Goal: Task Accomplishment & Management: Complete application form

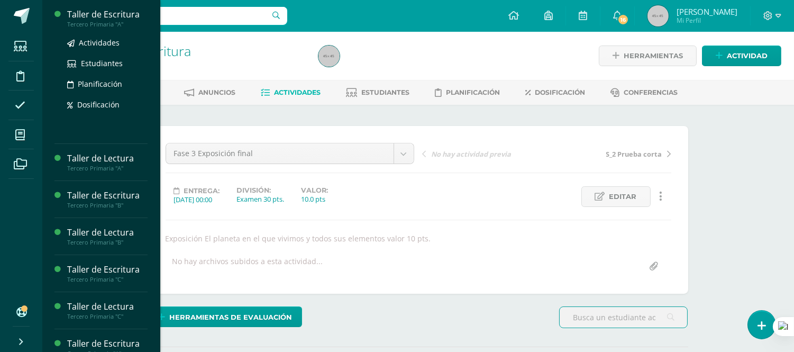
click at [114, 16] on div "Taller de Escritura" at bounding box center [107, 14] width 80 height 12
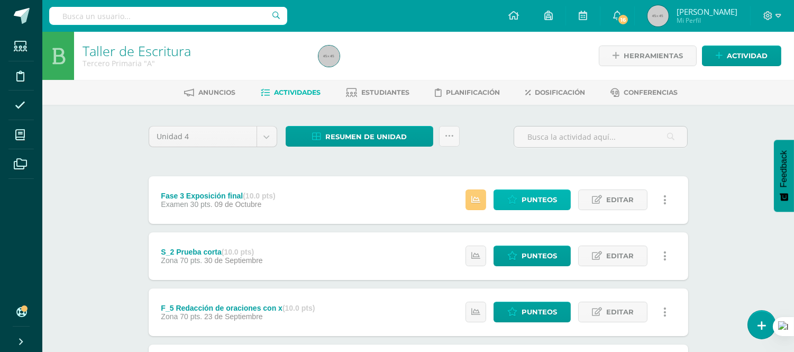
click at [537, 201] on span "Punteos" at bounding box center [539, 200] width 35 height 20
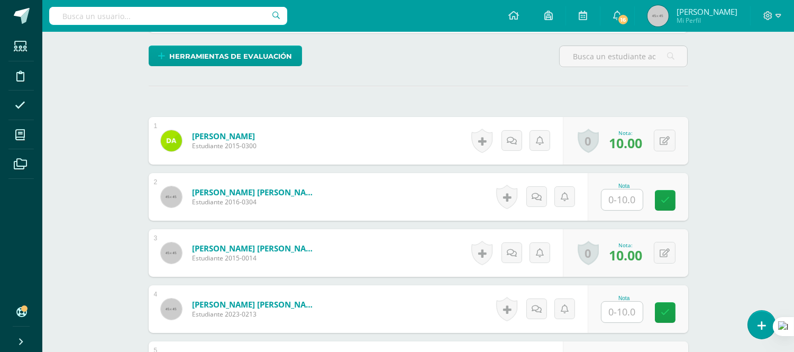
scroll to position [261, 0]
click at [626, 202] on input "text" at bounding box center [622, 199] width 41 height 21
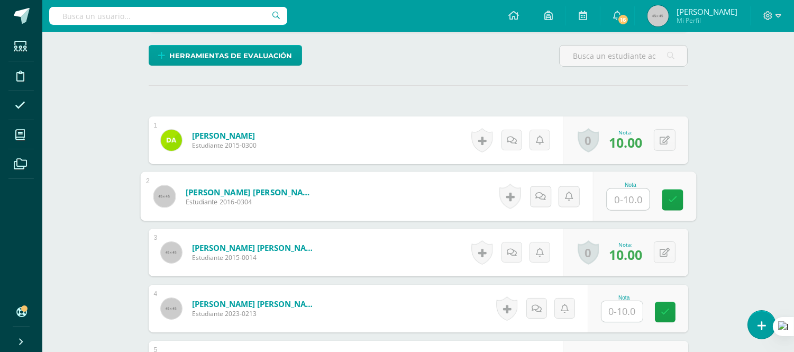
scroll to position [262, 0]
type input "8"
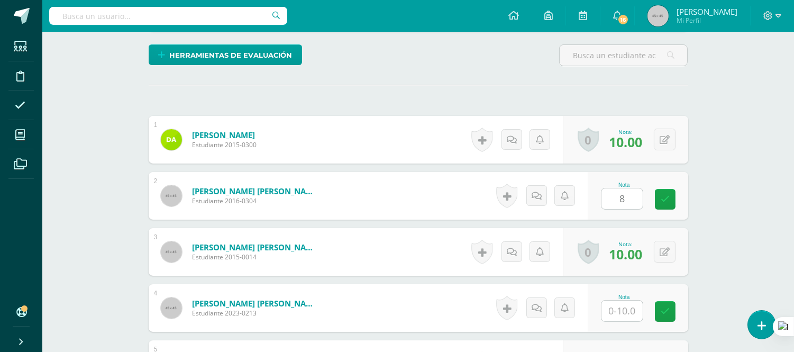
click at [416, 248] on form "Bethancourt Corzantes, María José Estudiante 2015-0014 Nota 10.00 0 Logros Logr…" at bounding box center [419, 252] width 540 height 48
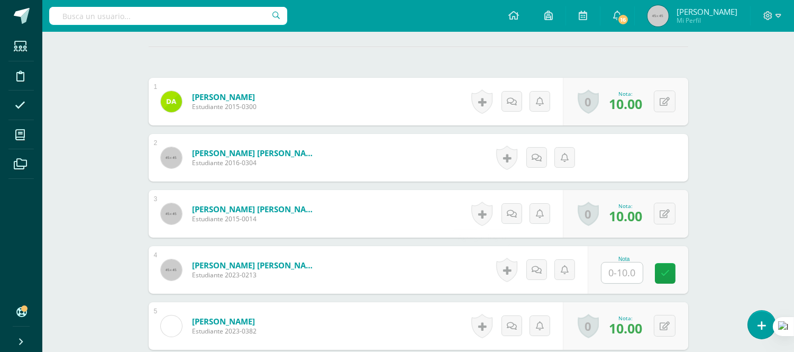
scroll to position [321, 0]
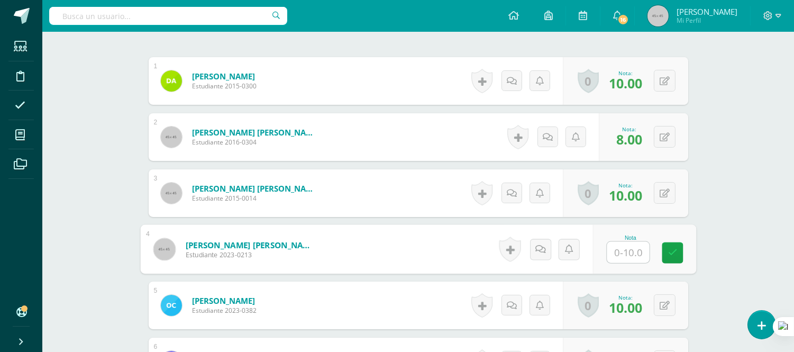
click at [617, 251] on input "text" at bounding box center [628, 252] width 42 height 21
type input "8"
click at [453, 253] on form "Calderón Escobar, Ian Andrés Estudiante 2023-0213 Nota 8 0 Logros" at bounding box center [419, 249] width 540 height 48
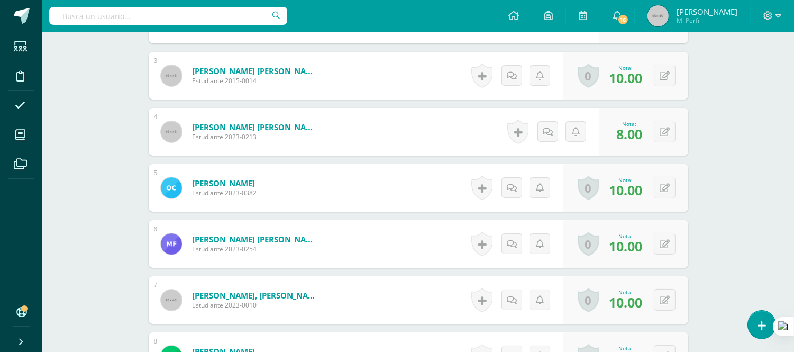
scroll to position [615, 0]
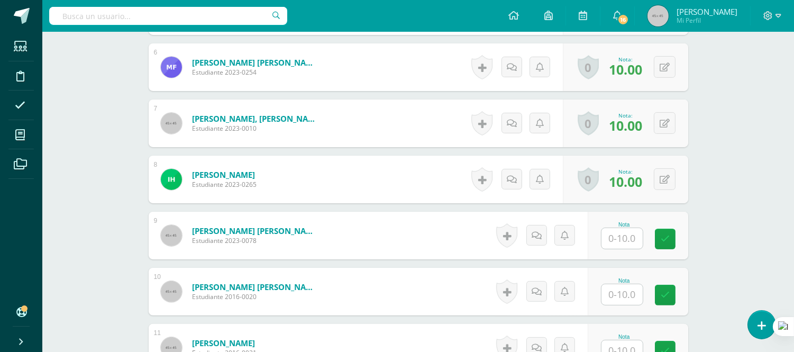
click at [622, 240] on input "text" at bounding box center [622, 238] width 41 height 21
type input "10"
click at [622, 294] on input "text" at bounding box center [622, 294] width 41 height 21
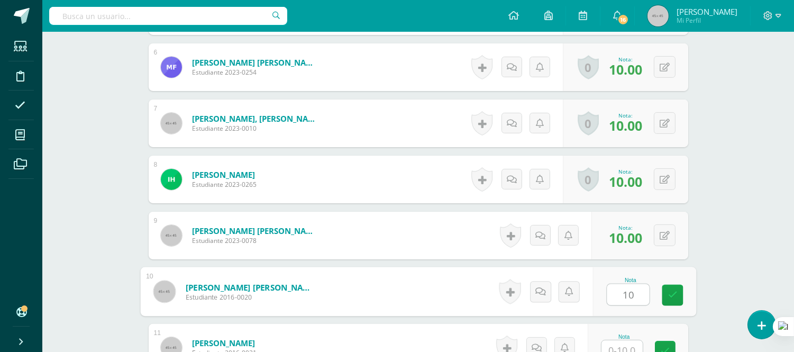
type input "10"
click at [365, 235] on form "Hernández Quiñónez, Andrés Antonio Estudiante 2023-0078 Nota 10.00 0 Logros" at bounding box center [419, 236] width 540 height 48
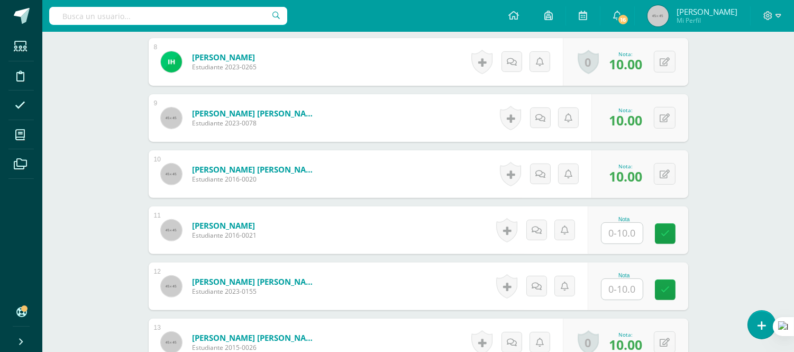
click at [615, 231] on input "text" at bounding box center [622, 233] width 41 height 21
type input "10"
click at [609, 284] on input "text" at bounding box center [628, 289] width 42 height 21
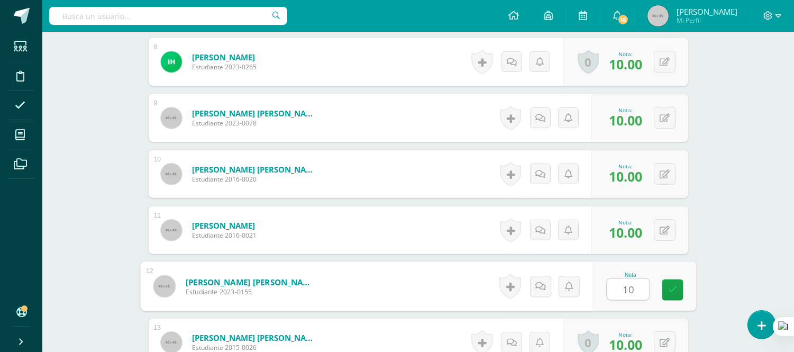
type input "10"
click at [380, 267] on form "Martínez Flores, Edgar Ezequiel Estudiante 2023-0155 Nota 10 0 Logros" at bounding box center [419, 286] width 540 height 48
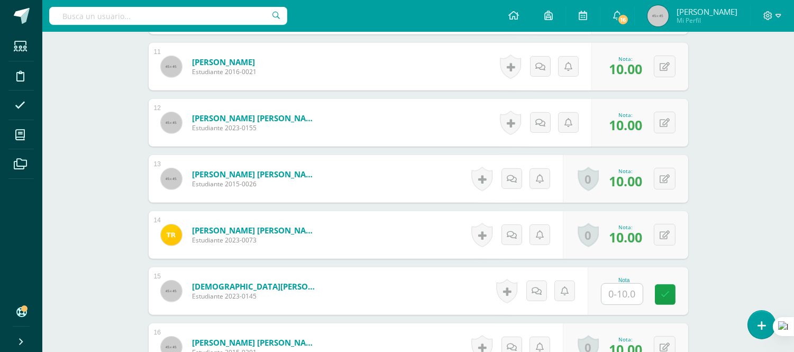
scroll to position [908, 0]
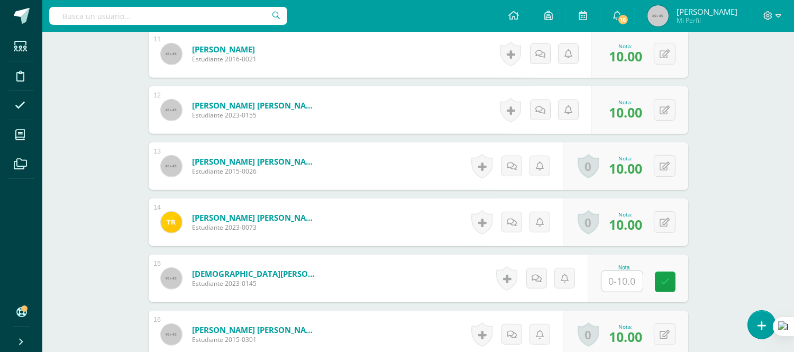
click at [623, 281] on input "text" at bounding box center [622, 281] width 41 height 21
type input "8"
click at [416, 267] on form "Sinay Soto, Santiago Andrés Estudiante 2023-0145 Nota 8 0 Logros" at bounding box center [419, 278] width 540 height 48
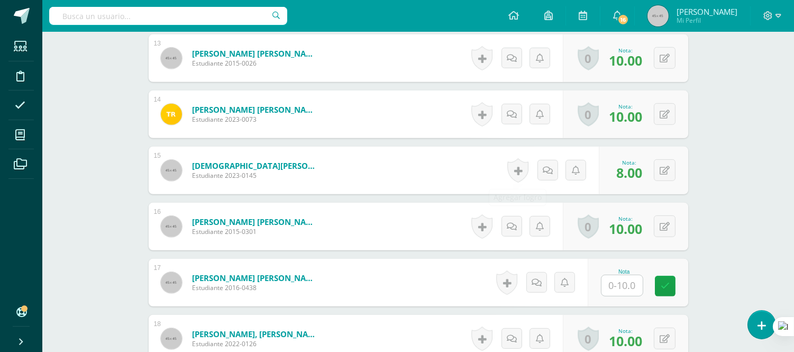
scroll to position [1026, 0]
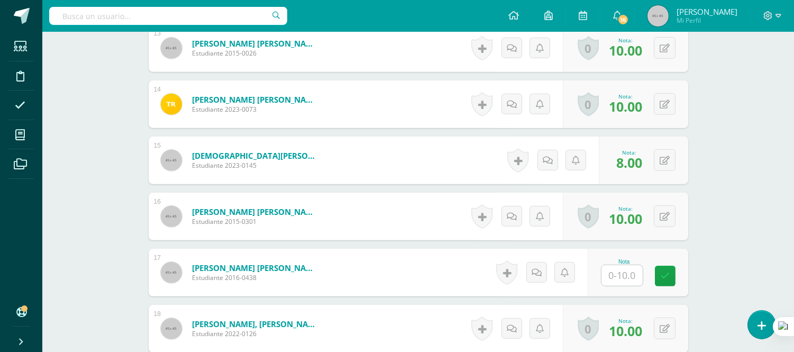
click at [623, 270] on input "text" at bounding box center [622, 275] width 41 height 21
type input "10"
click at [463, 266] on form "Vaides Armas, María Belén Estudiante 2016-0438 Nota 10 0 Logros" at bounding box center [418, 272] width 556 height 49
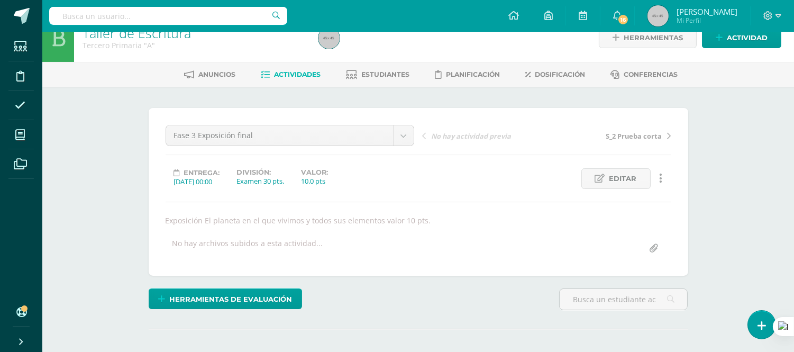
scroll to position [0, 0]
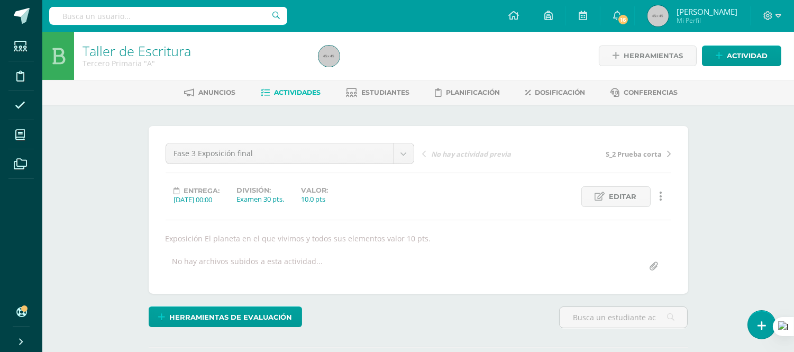
click at [283, 90] on span "Actividades" at bounding box center [297, 92] width 47 height 8
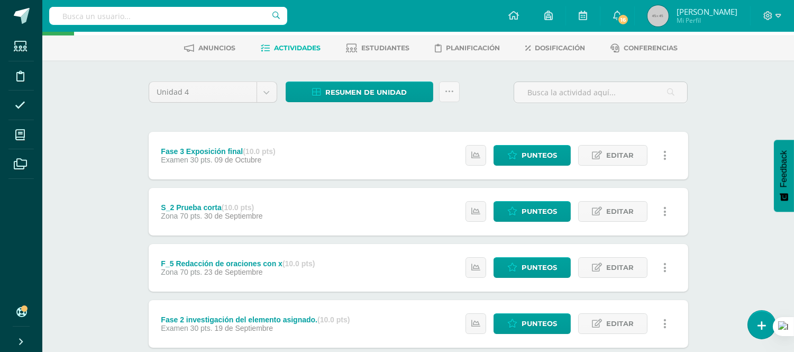
scroll to position [117, 0]
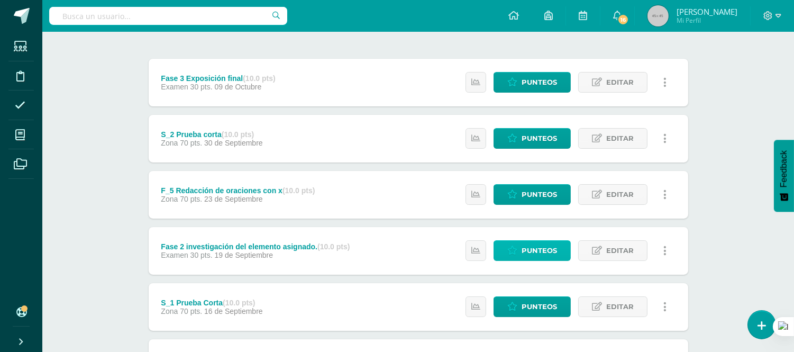
click at [551, 250] on span "Punteos" at bounding box center [539, 251] width 35 height 20
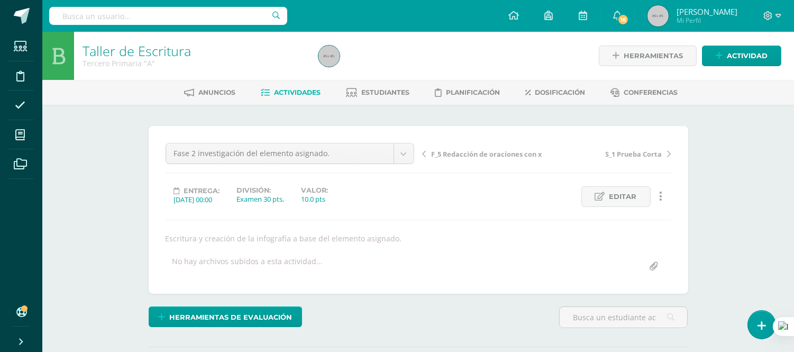
click at [295, 93] on span "Actividades" at bounding box center [297, 92] width 47 height 8
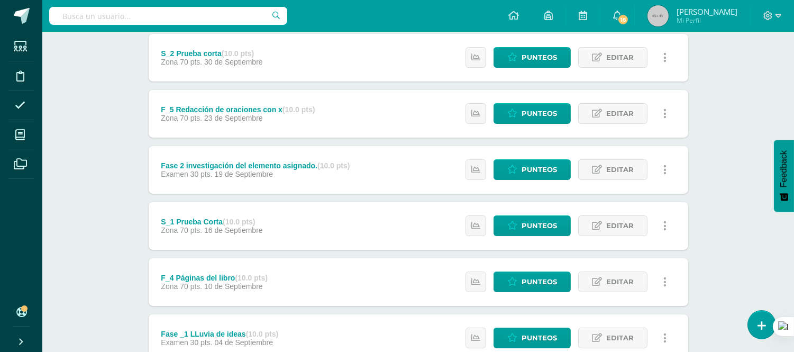
scroll to position [352, 0]
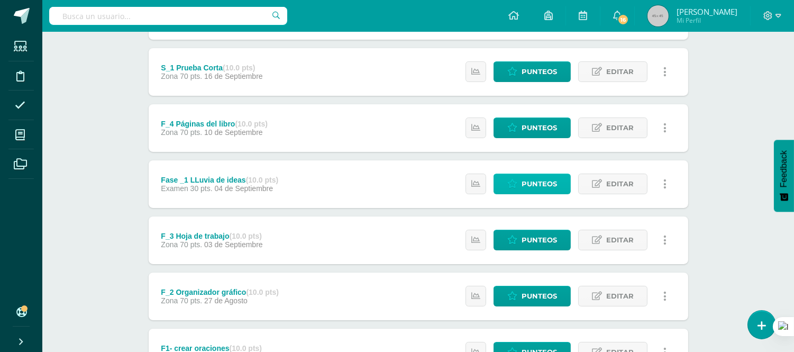
click at [541, 185] on span "Punteos" at bounding box center [539, 184] width 35 height 20
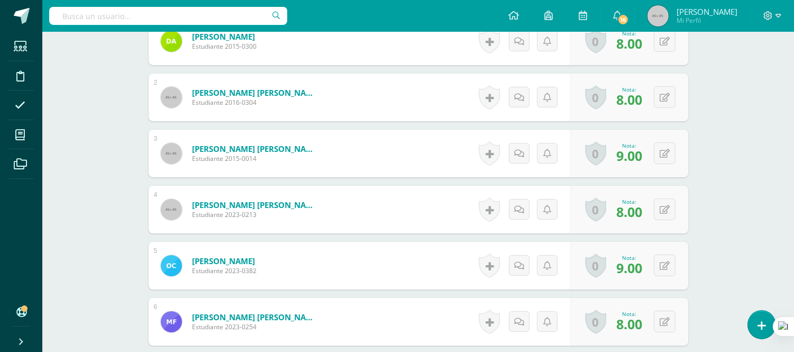
scroll to position [379, 0]
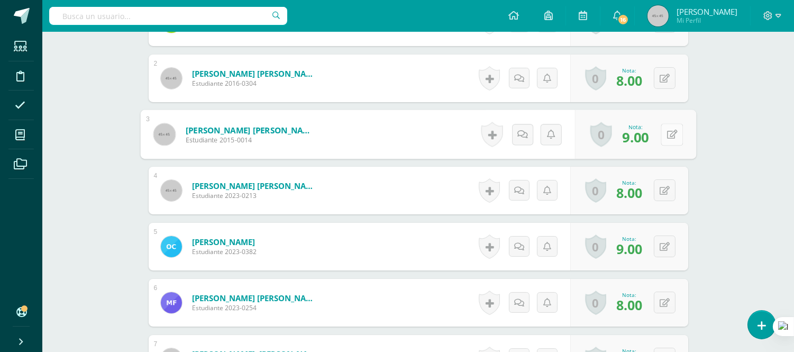
click at [662, 128] on button at bounding box center [672, 134] width 22 height 22
type input "10"
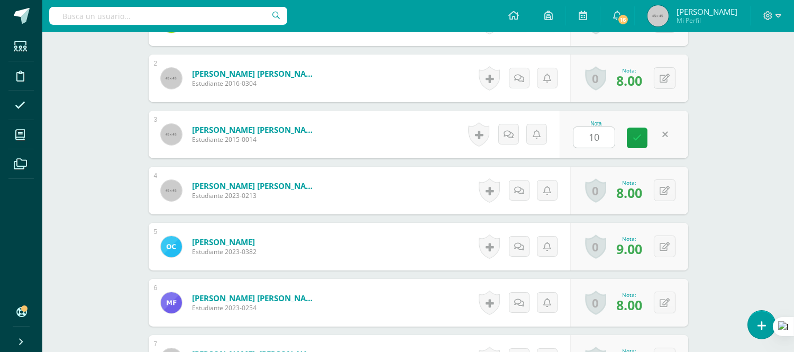
click at [445, 188] on form "Calderón Escobar, Ian Andrés Estudiante 2023-0213 Nota 8.00 0 Logros Logros obt…" at bounding box center [419, 191] width 540 height 48
click at [662, 189] on button at bounding box center [665, 190] width 22 height 22
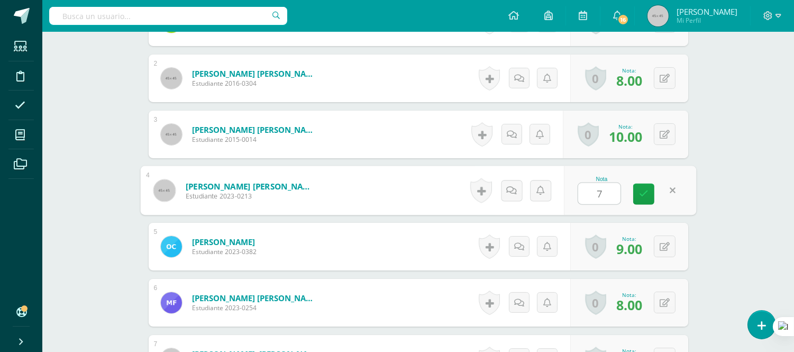
type input "7"
click at [425, 187] on form "Calderón Escobar, Ian Andrés Estudiante 2023-0213 Nota 7 0 Logros Logros obteni…" at bounding box center [419, 191] width 540 height 48
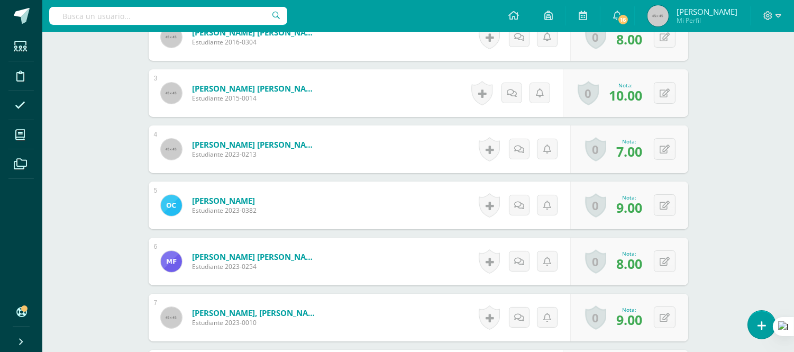
scroll to position [497, 0]
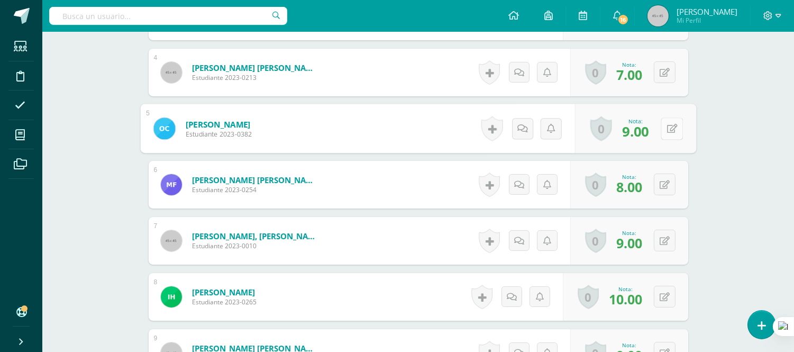
click at [667, 127] on icon at bounding box center [672, 128] width 11 height 9
type input "10"
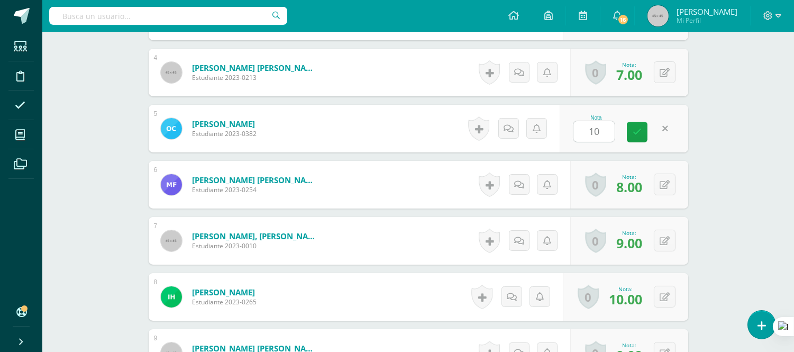
click at [430, 176] on form "Fuentes Carrillo, Meredith Giselle Estudiante 2023-0254 Nota 8.00 0 Logros Logr…" at bounding box center [419, 185] width 540 height 48
click at [666, 183] on icon at bounding box center [665, 184] width 10 height 9
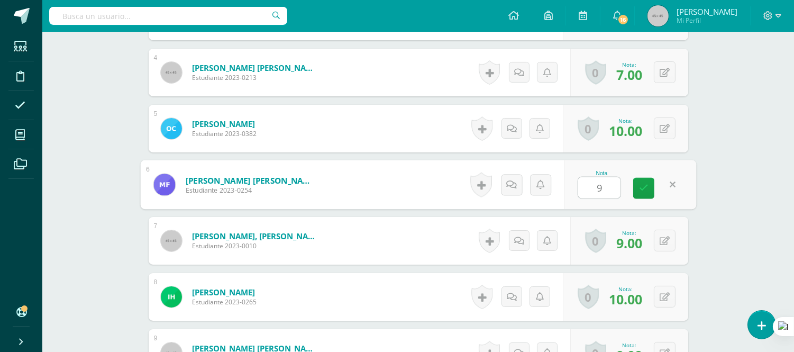
type input "9"
click at [427, 241] on form "García de León, Saulo André Estudiante 2023-0010 Nota 9.00 0 Logros Logros obte…" at bounding box center [419, 241] width 540 height 48
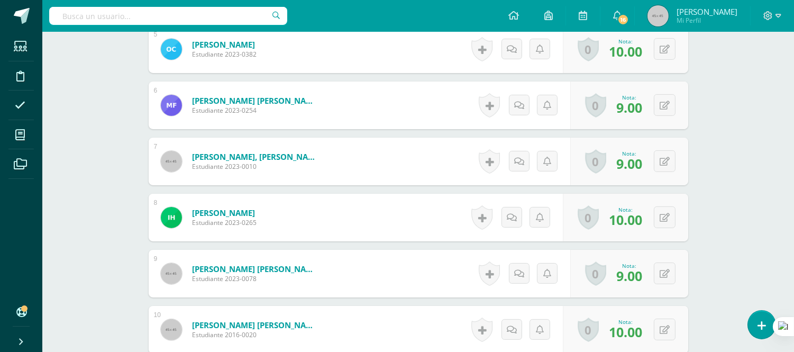
scroll to position [615, 0]
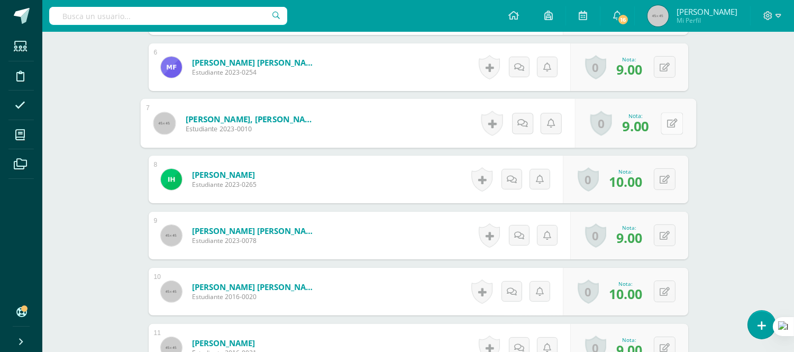
click at [663, 120] on button at bounding box center [672, 123] width 22 height 22
type input "10"
click at [418, 180] on form "Hernández Melgar, Irene Estudiante 2023-0265 Nota 10.00 0 Logros Logros obtenid…" at bounding box center [419, 180] width 540 height 48
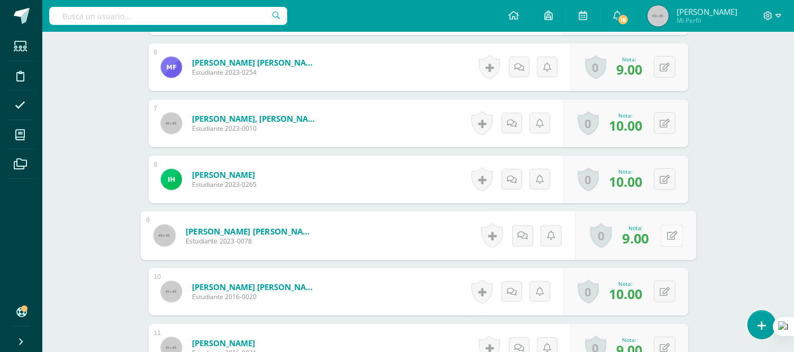
click at [670, 237] on button at bounding box center [672, 235] width 22 height 22
type input "10"
click at [427, 230] on form "Hernández Quiñónez, Andrés Antonio Estudiante 2023-0078 Nota 10 0 Logros Logros…" at bounding box center [418, 235] width 556 height 49
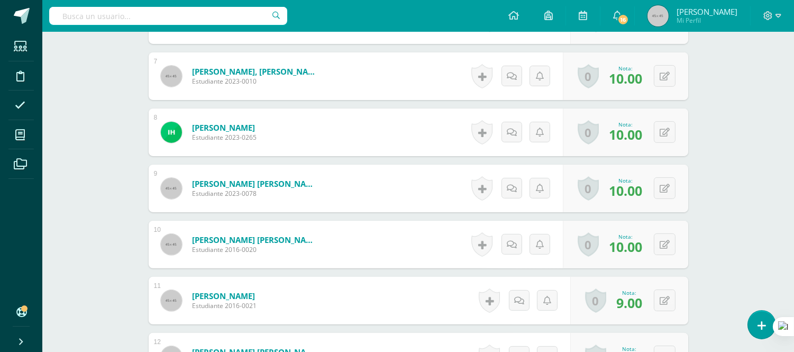
scroll to position [791, 0]
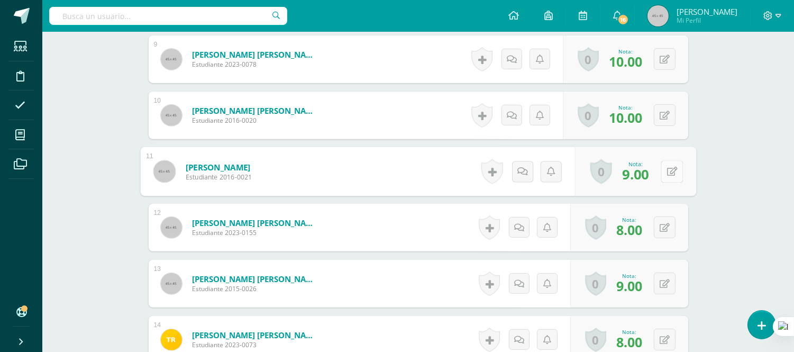
click at [665, 171] on button at bounding box center [672, 171] width 22 height 22
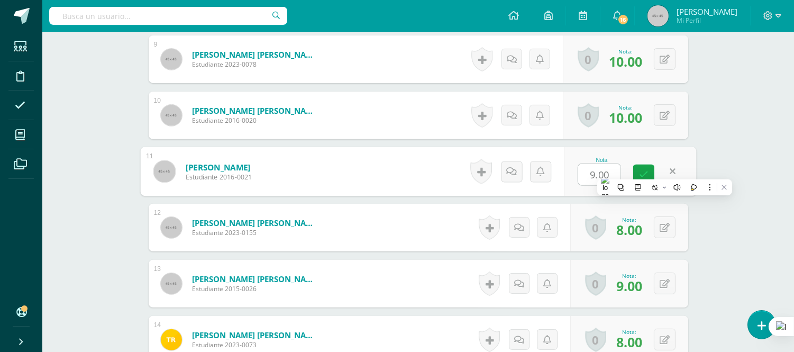
click at [395, 164] on form "Lima Flores, Omar Santiago Estudiante 2016-0021 Nota 9.00 0 Logros Logros obten…" at bounding box center [418, 171] width 556 height 49
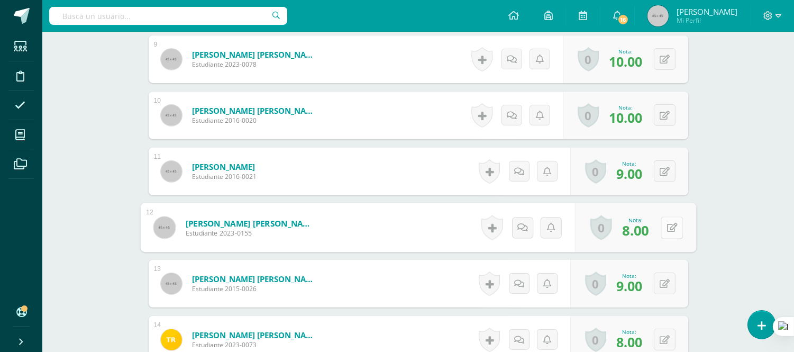
click at [666, 229] on button at bounding box center [672, 227] width 22 height 22
type input "10"
click at [387, 219] on form "Martínez Flores, Edgar Ezequiel Estudiante 2023-0155 Nota 10 0 Logros Logros ob…" at bounding box center [419, 228] width 540 height 48
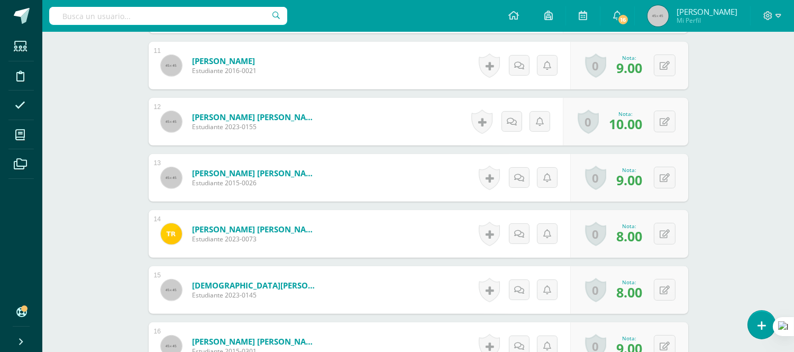
scroll to position [908, 0]
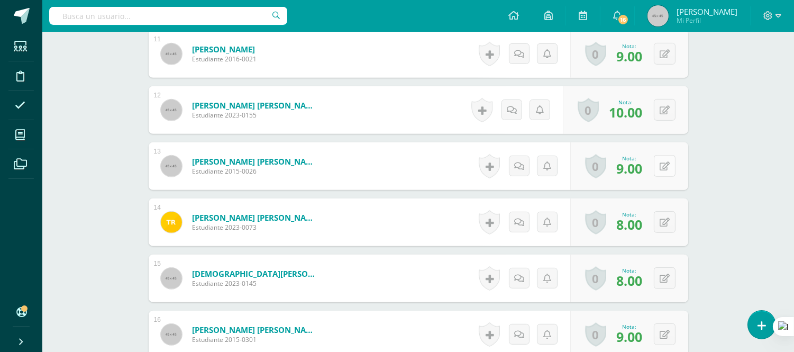
click at [662, 163] on button at bounding box center [665, 166] width 22 height 22
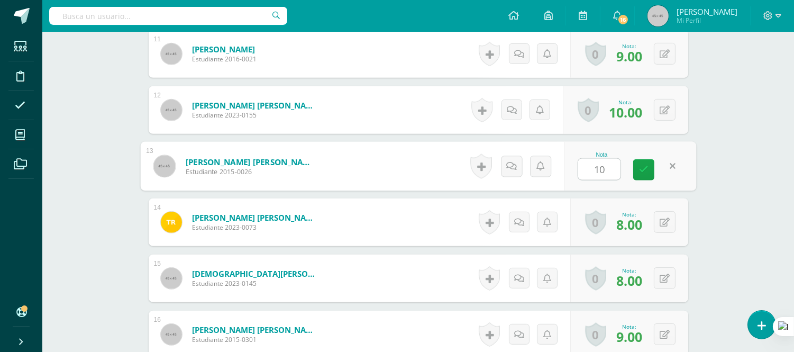
type input "10"
click at [382, 162] on form "Quezada Cifuentes, Leandro Augusto Estudiante 2015-0026 Nota 10 0 Logros Logros…" at bounding box center [418, 166] width 556 height 49
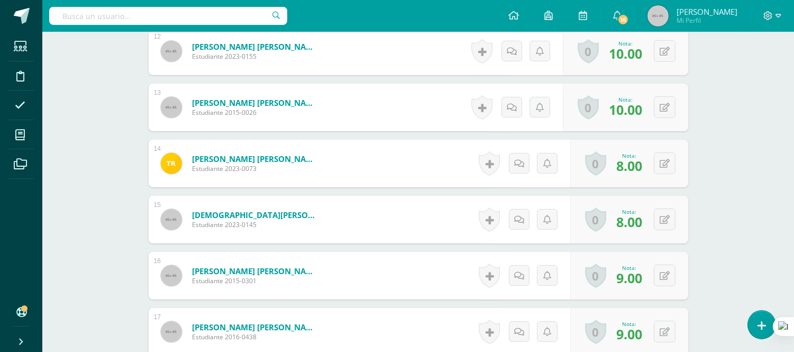
scroll to position [1026, 0]
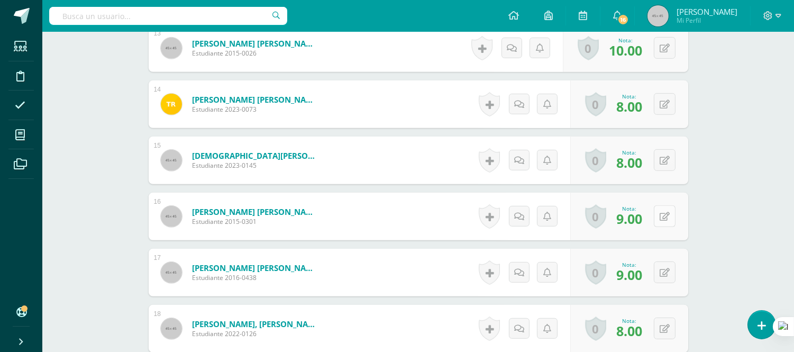
click at [670, 213] on button at bounding box center [665, 216] width 22 height 22
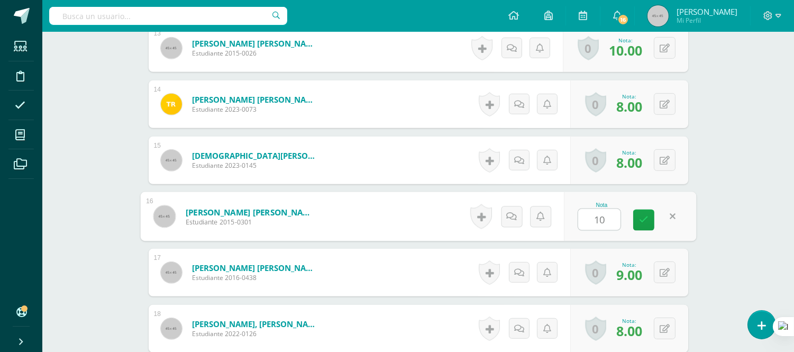
type input "10"
click at [421, 219] on form "Soto Bran, Daniela Nicole Estudiante 2015-0301 Nota 10 0 Logros Logros obtenido…" at bounding box center [419, 217] width 540 height 48
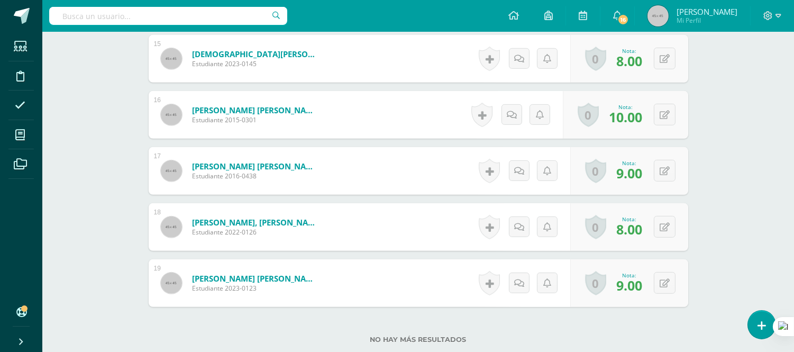
scroll to position [1144, 0]
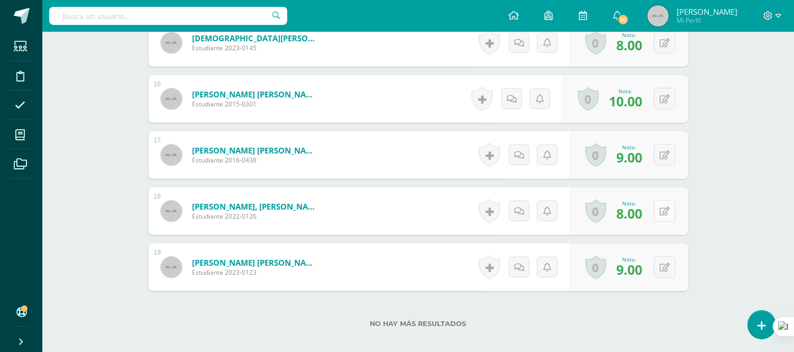
click at [663, 211] on button at bounding box center [665, 211] width 22 height 22
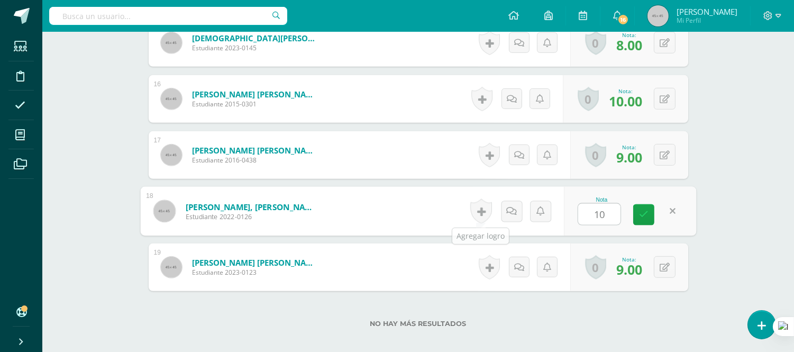
type input "10"
click at [429, 263] on form "Velásquez López, Valentina Nicole Estudiante 2023-0123 Nota 9.00 0 Logros Logro…" at bounding box center [419, 267] width 540 height 48
click at [668, 266] on icon at bounding box center [665, 267] width 10 height 9
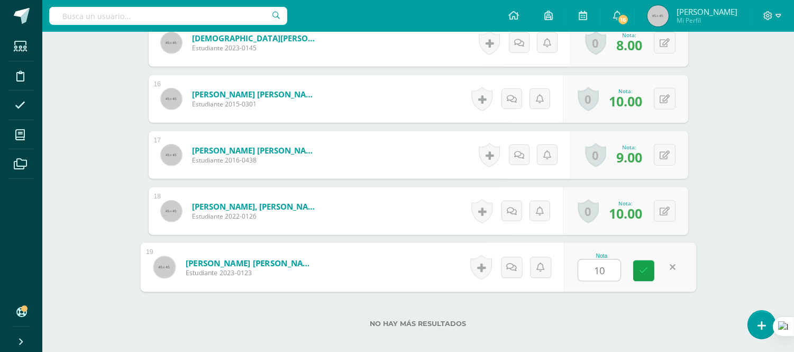
type input "10"
click at [384, 210] on form "Vásquez Maldonado, Adrián Alexander Estudiante 2022-0126 Nota 10.00 0 Logros Lo…" at bounding box center [419, 211] width 540 height 48
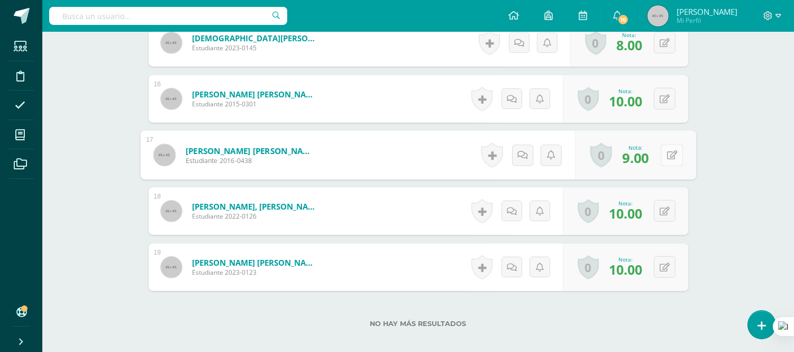
click at [664, 157] on button at bounding box center [672, 155] width 22 height 22
type input "10"
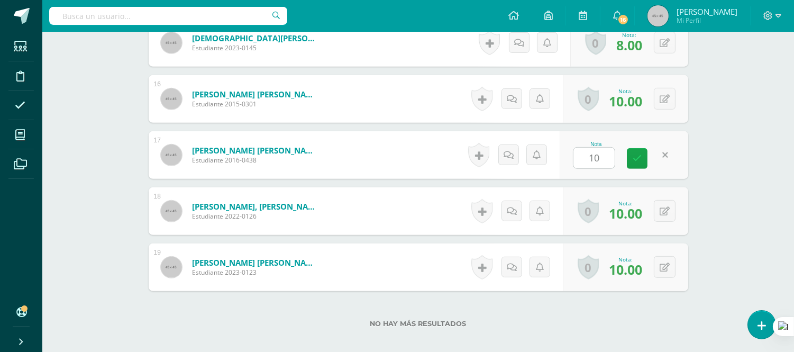
click at [422, 153] on form "Vaides Armas, María Belén Estudiante 2016-0438 Nota 10 0 Logros Logros obtenido…" at bounding box center [419, 155] width 540 height 48
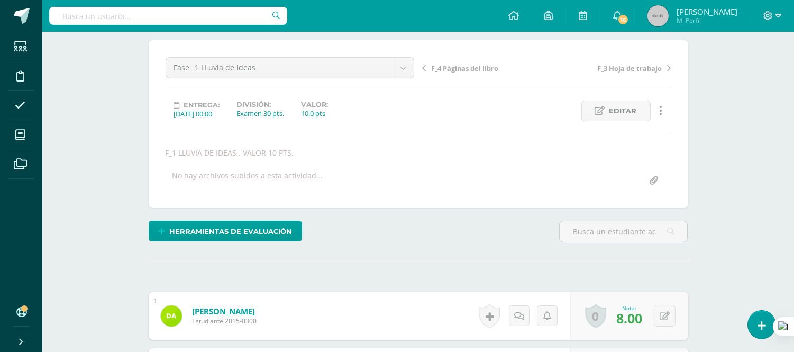
scroll to position [0, 0]
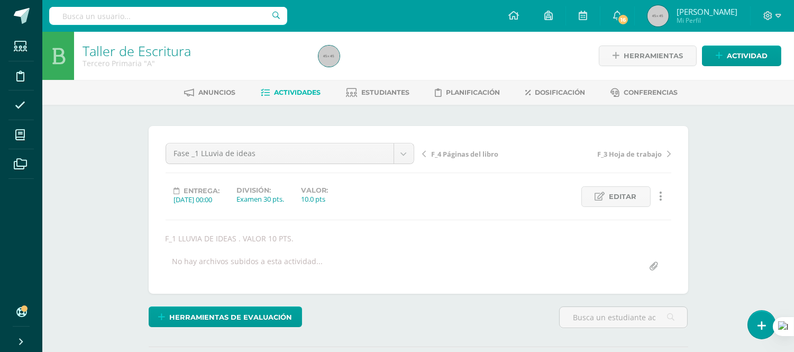
click at [288, 97] on link "Actividades" at bounding box center [291, 92] width 60 height 17
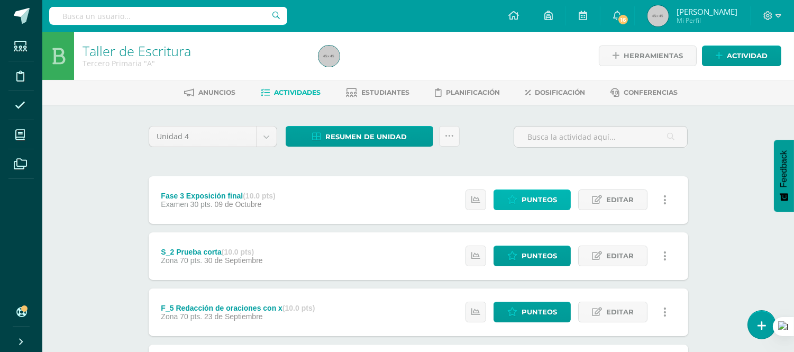
click at [539, 201] on span "Punteos" at bounding box center [539, 200] width 35 height 20
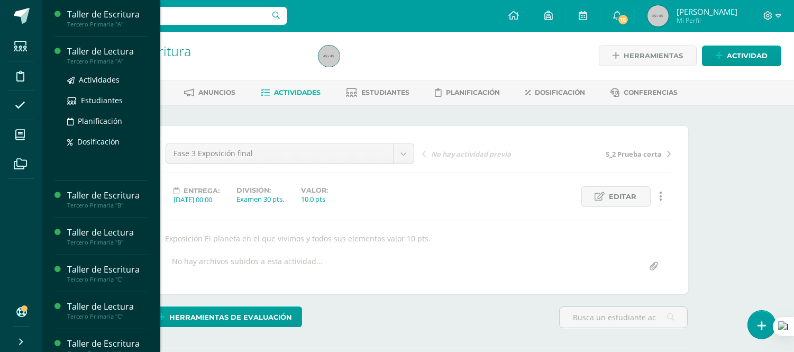
click at [111, 55] on div "Taller de Lectura" at bounding box center [107, 52] width 80 height 12
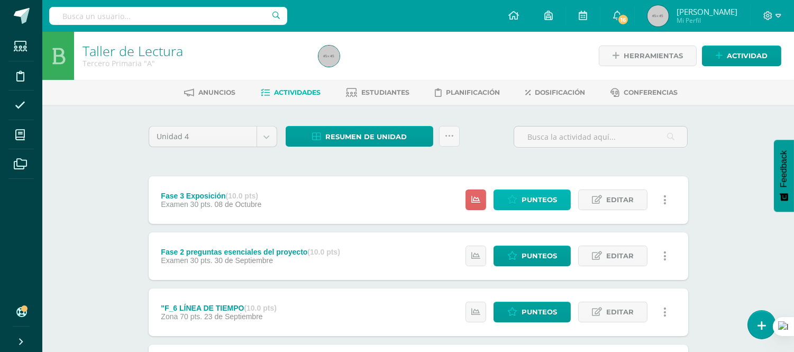
click at [530, 201] on span "Punteos" at bounding box center [539, 200] width 35 height 20
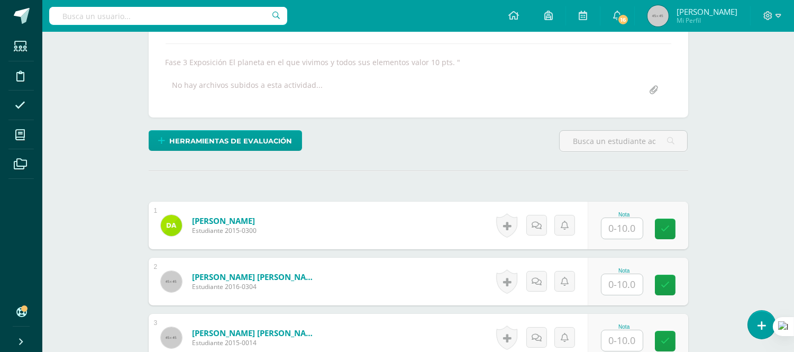
scroll to position [235, 0]
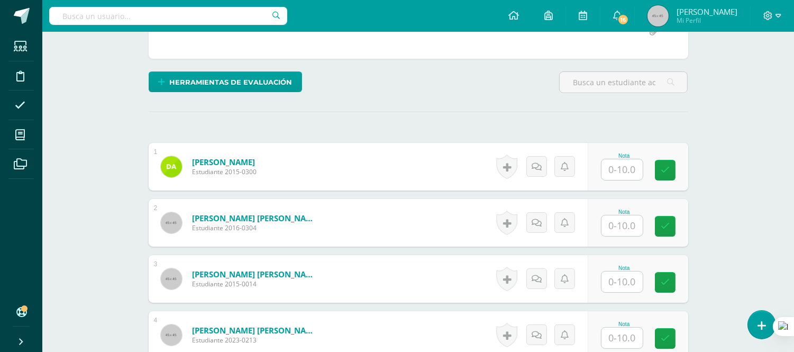
click at [615, 165] on input "text" at bounding box center [622, 169] width 41 height 21
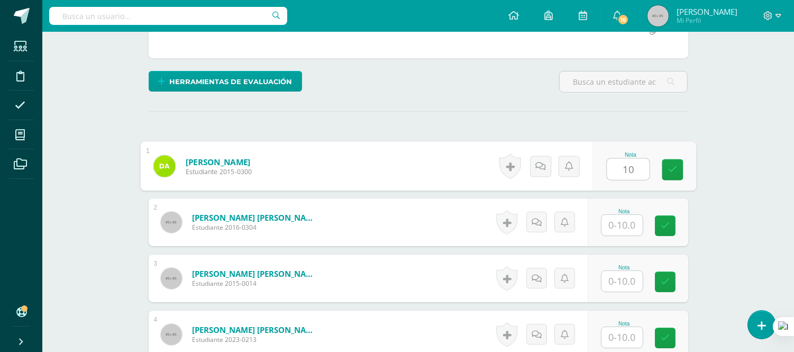
type input "10"
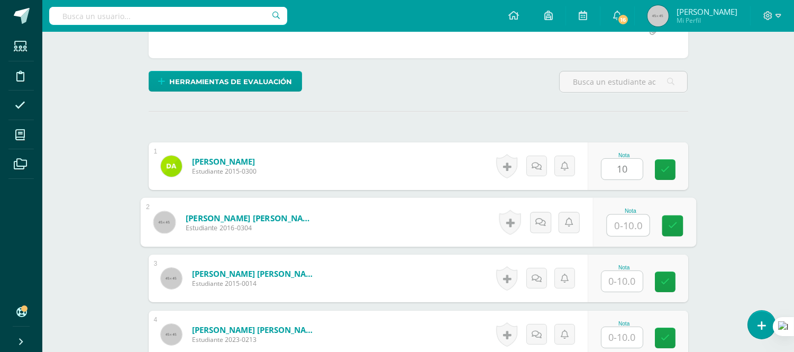
click at [627, 230] on input "text" at bounding box center [628, 225] width 42 height 21
type input "8"
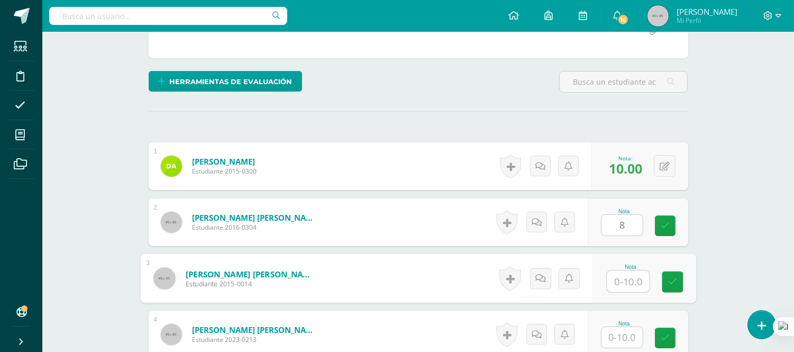
click at [621, 286] on input "text" at bounding box center [628, 281] width 42 height 21
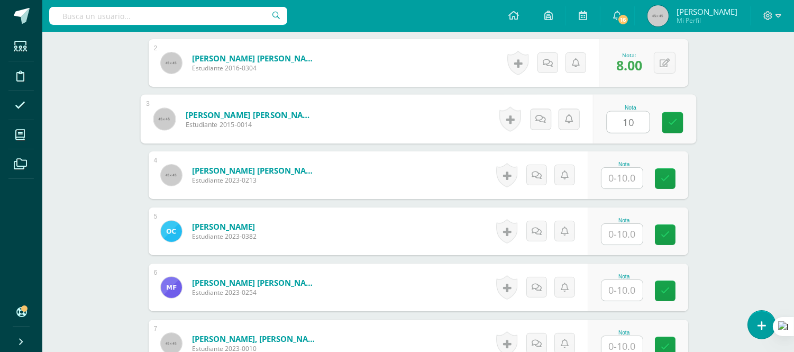
scroll to position [412, 0]
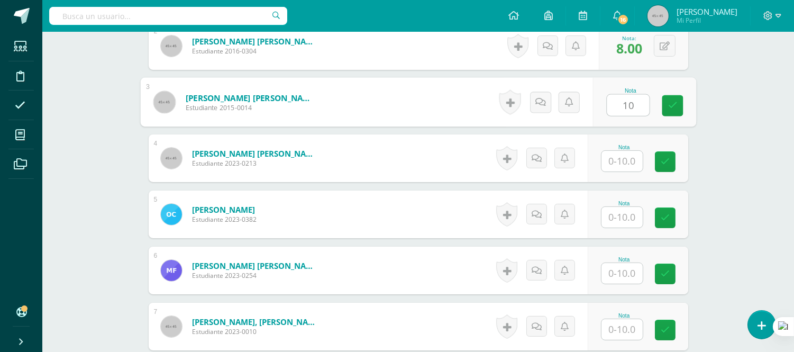
type input "10"
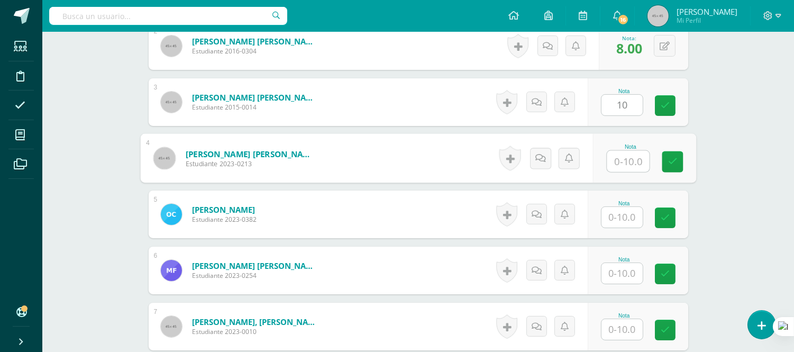
click at [623, 157] on input "text" at bounding box center [628, 161] width 42 height 21
type input "8"
click at [626, 214] on input "text" at bounding box center [622, 217] width 41 height 21
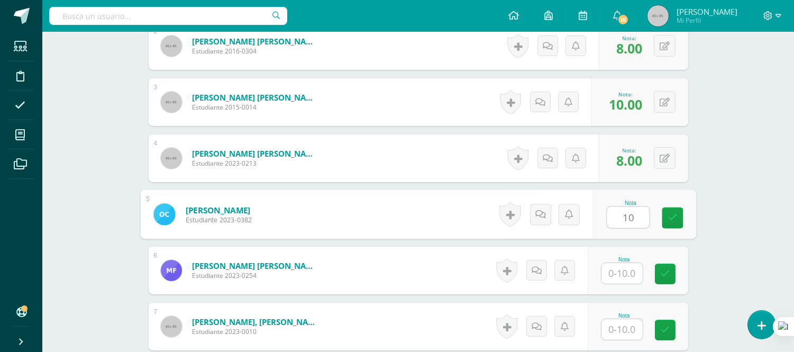
type input "10"
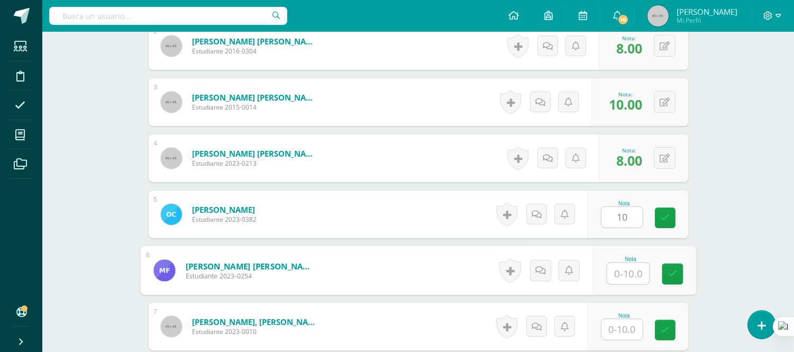
click at [625, 269] on input "text" at bounding box center [628, 273] width 42 height 21
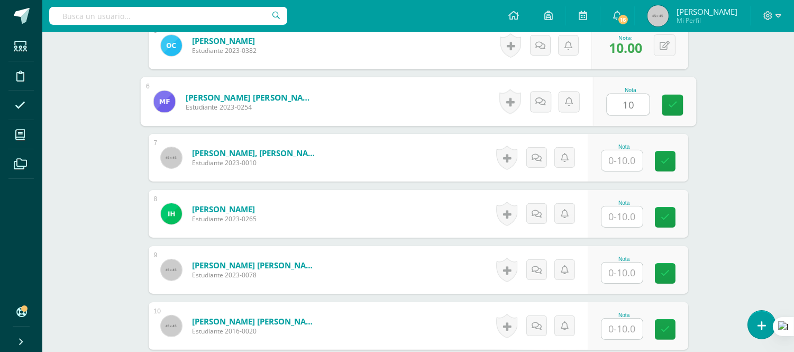
scroll to position [588, 0]
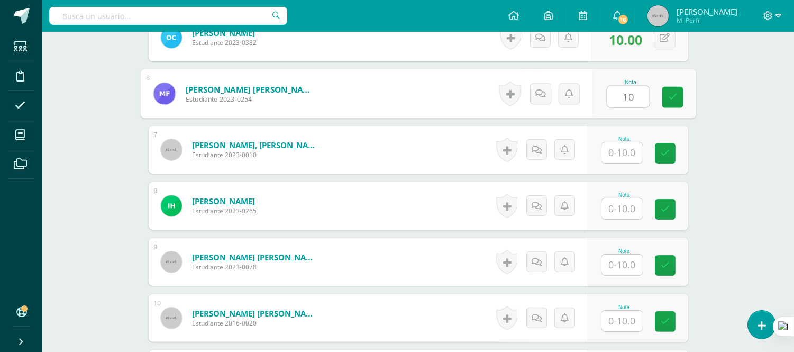
type input "10"
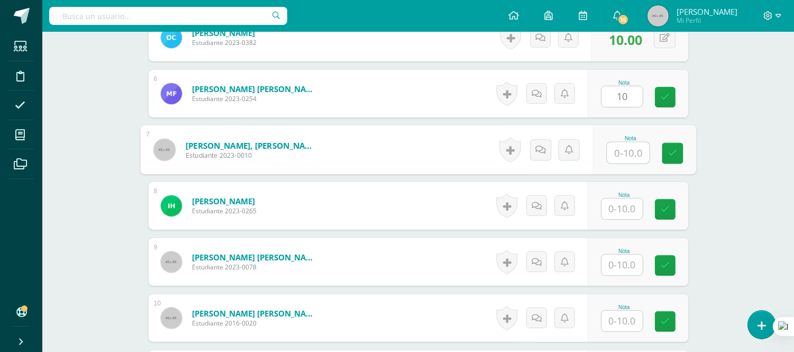
click at [622, 151] on input "text" at bounding box center [628, 152] width 42 height 21
type input "10"
click at [625, 207] on input "text" at bounding box center [622, 208] width 41 height 21
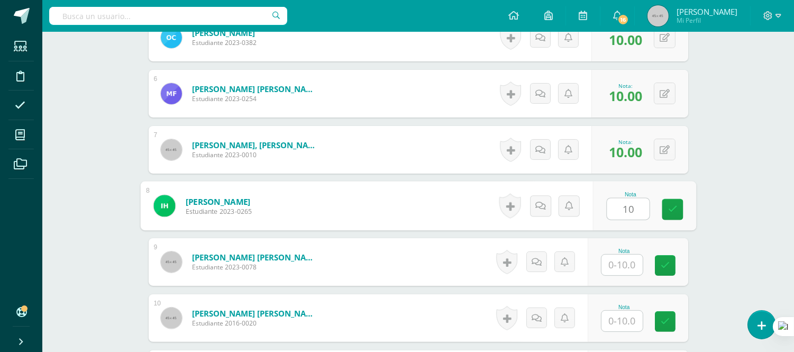
type input "10"
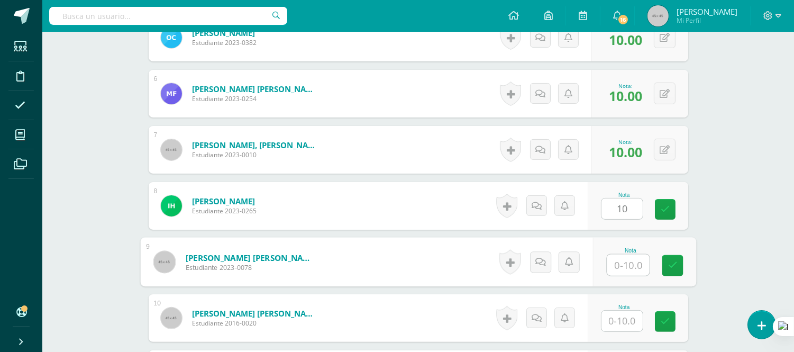
click at [621, 262] on input "text" at bounding box center [628, 264] width 42 height 21
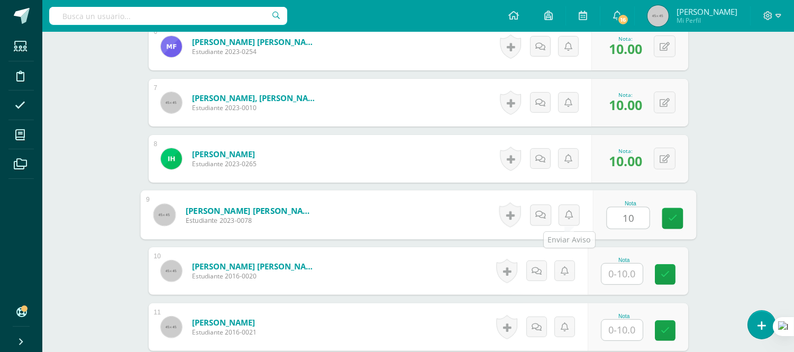
scroll to position [765, 0]
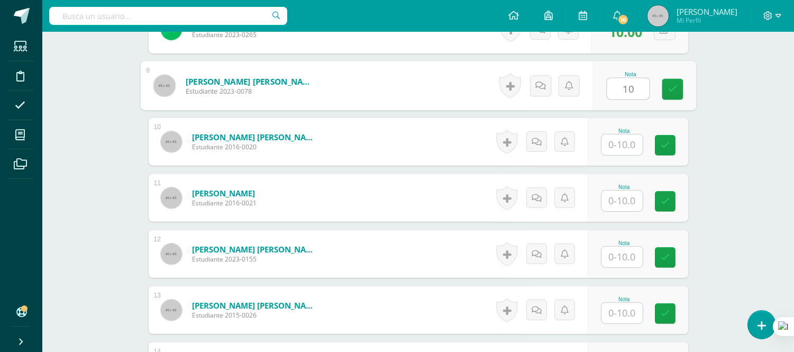
type input "10"
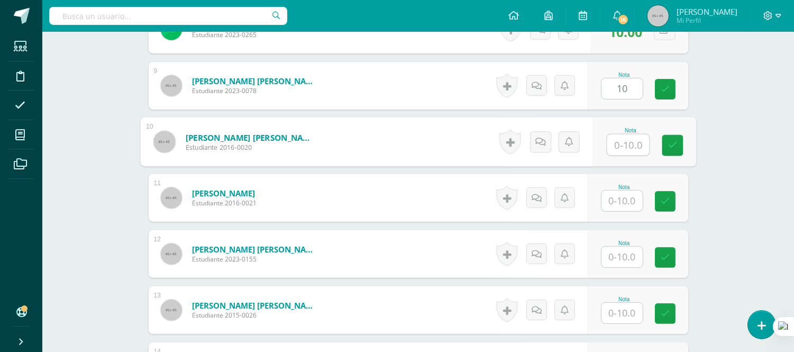
click at [624, 150] on input "text" at bounding box center [628, 144] width 42 height 21
type input "10"
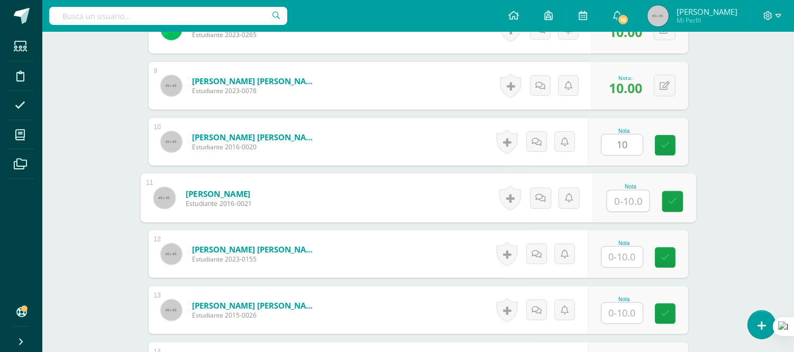
click at [627, 204] on input "text" at bounding box center [628, 200] width 42 height 21
type input "10"
click at [626, 252] on input "text" at bounding box center [622, 257] width 41 height 21
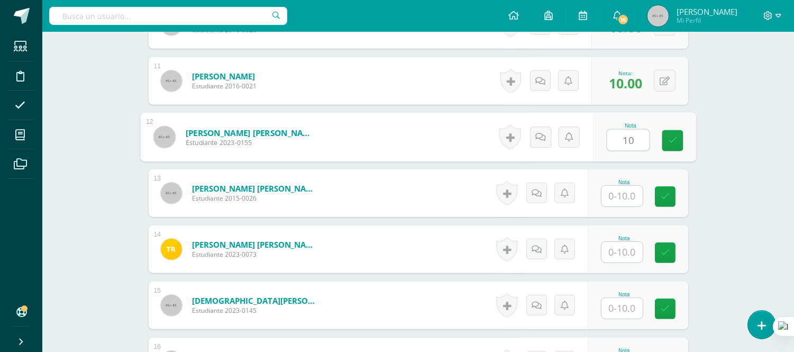
scroll to position [882, 0]
type input "10"
click at [625, 198] on input "text" at bounding box center [622, 195] width 41 height 21
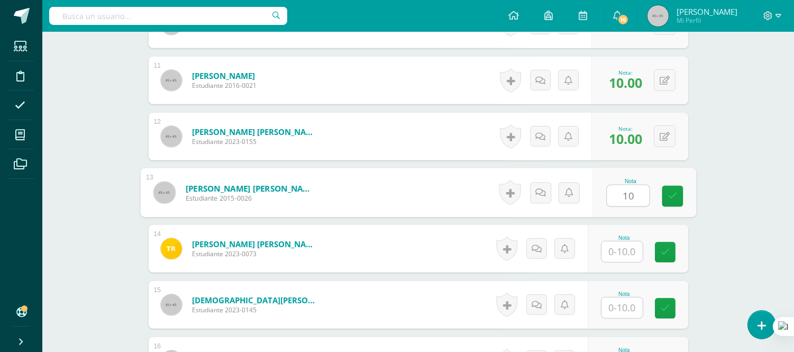
type input "10"
click at [617, 257] on input "text" at bounding box center [622, 251] width 41 height 21
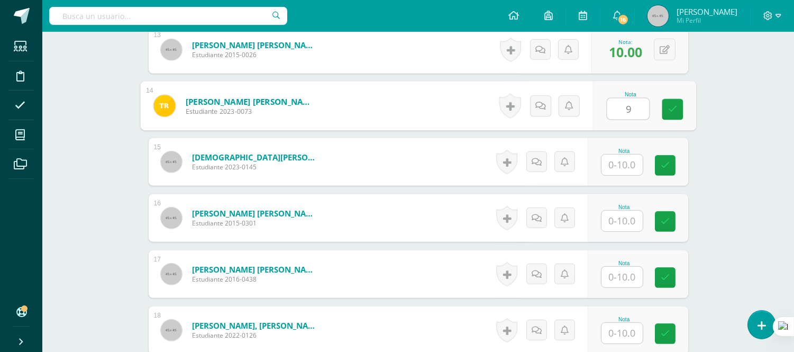
scroll to position [1059, 0]
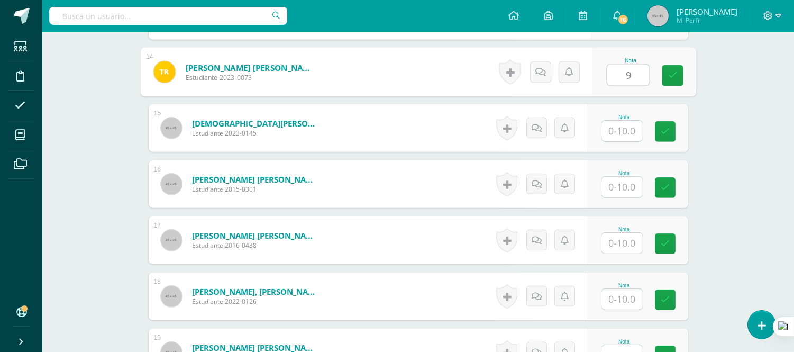
type input "9"
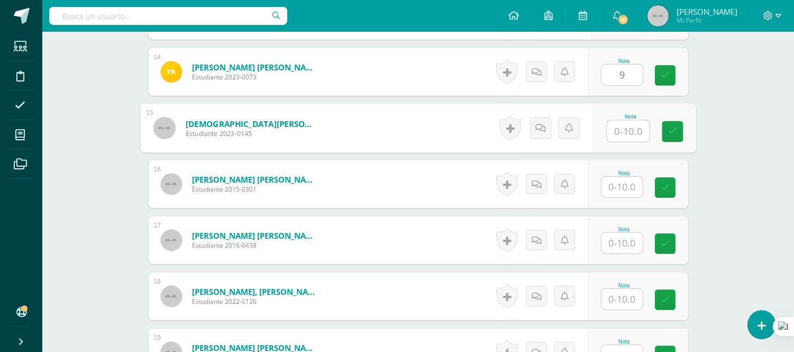
click at [628, 131] on input "text" at bounding box center [628, 131] width 42 height 21
type input "8"
click at [629, 188] on input "text" at bounding box center [622, 187] width 41 height 21
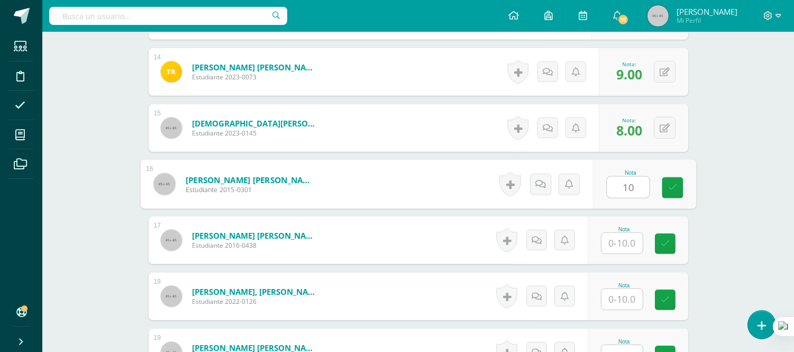
type input "10"
click at [621, 242] on input "text" at bounding box center [622, 243] width 41 height 21
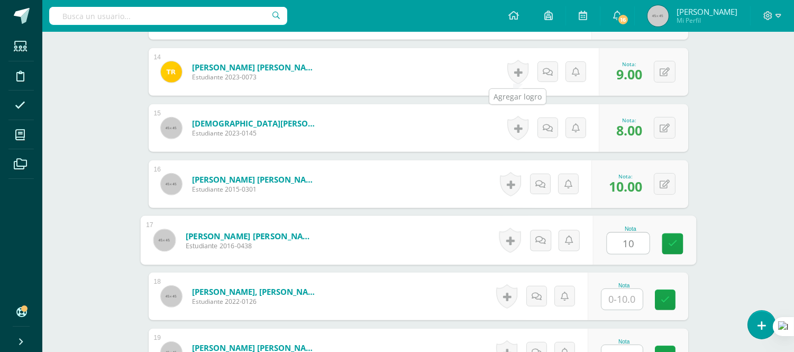
scroll to position [1176, 0]
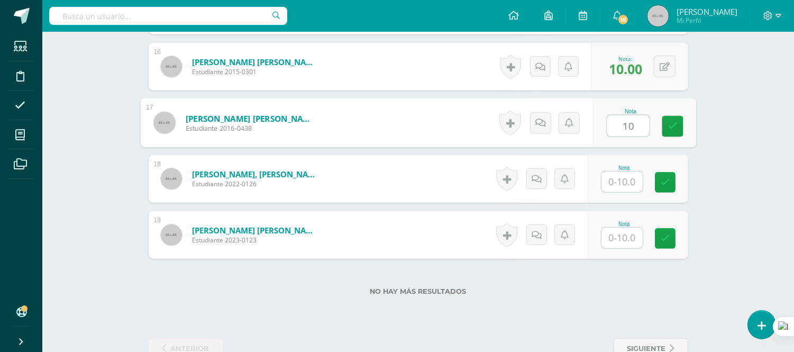
type input "10"
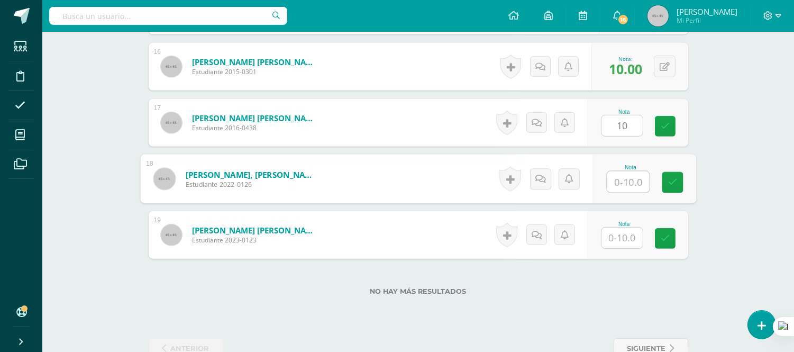
click at [623, 181] on input "text" at bounding box center [628, 181] width 42 height 21
type input "10"
click at [626, 234] on input "text" at bounding box center [622, 238] width 41 height 21
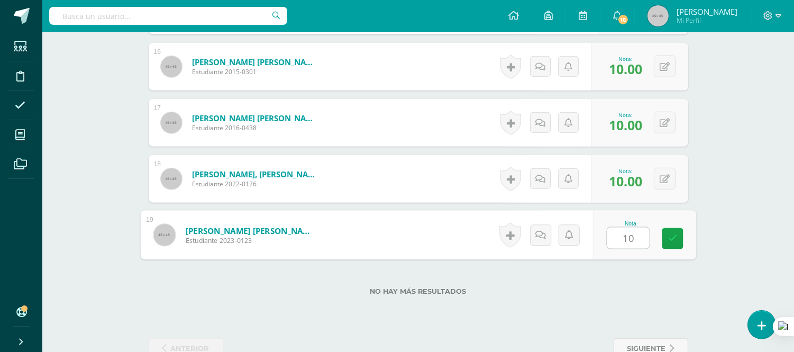
type input "10"
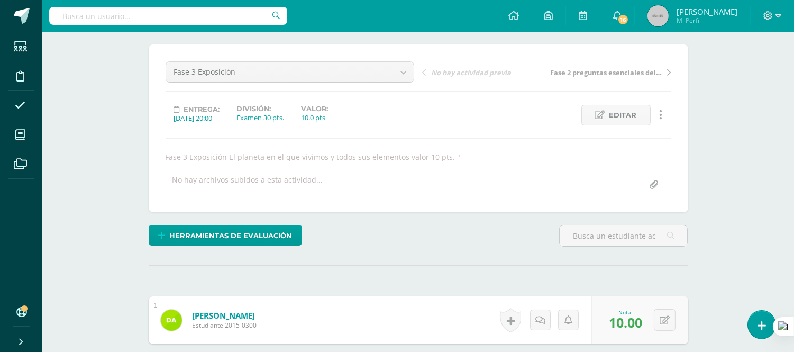
scroll to position [0, 0]
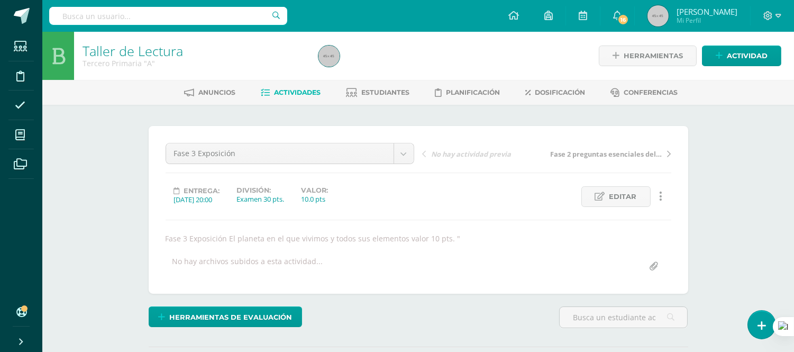
click at [298, 93] on span "Actividades" at bounding box center [297, 92] width 47 height 8
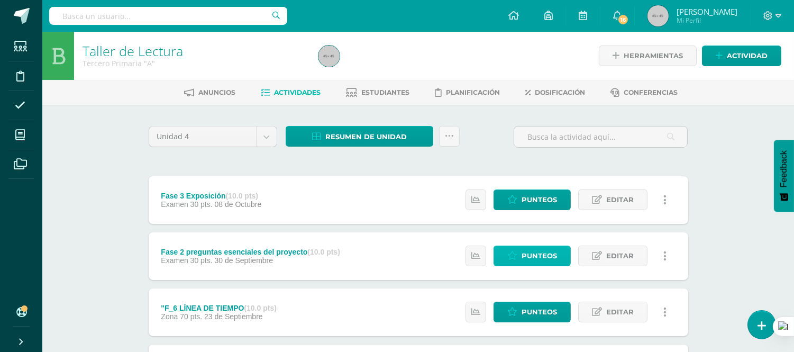
click at [548, 251] on span "Punteos" at bounding box center [539, 256] width 35 height 20
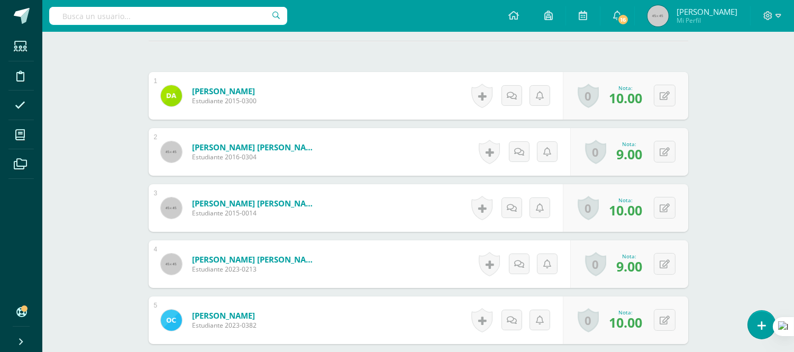
scroll to position [295, 0]
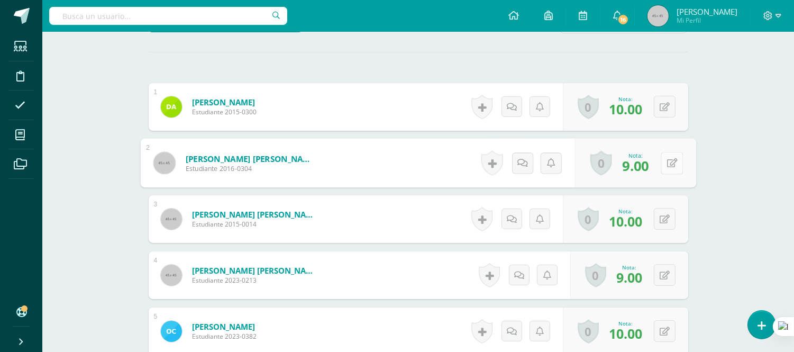
click at [667, 159] on icon at bounding box center [672, 162] width 11 height 9
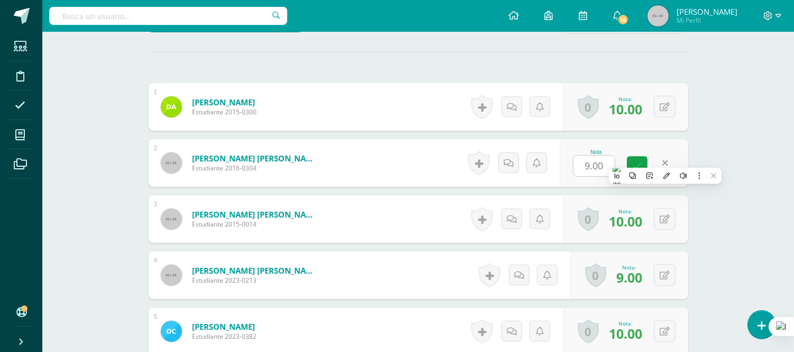
click at [430, 206] on form "[PERSON_NAME] [PERSON_NAME] Estudiante 2015-0014 Nota 10.00 0 [GEOGRAPHIC_DATA]…" at bounding box center [419, 219] width 540 height 48
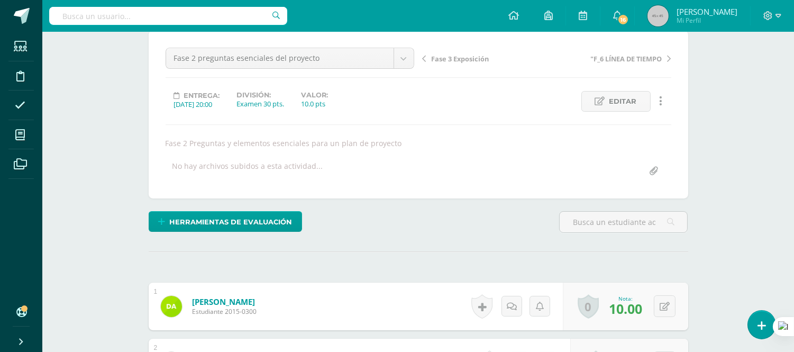
scroll to position [0, 0]
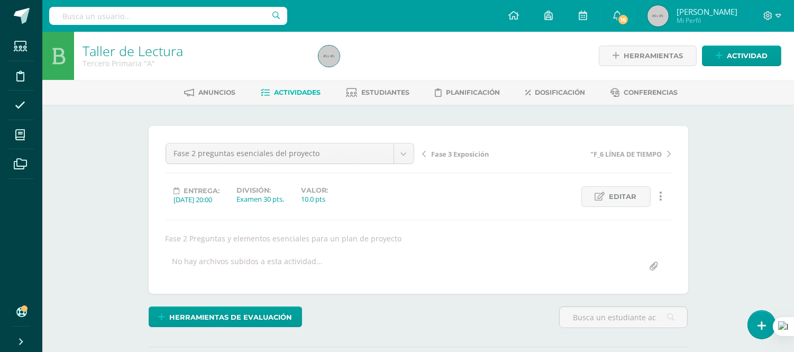
click at [301, 94] on span "Actividades" at bounding box center [297, 92] width 47 height 8
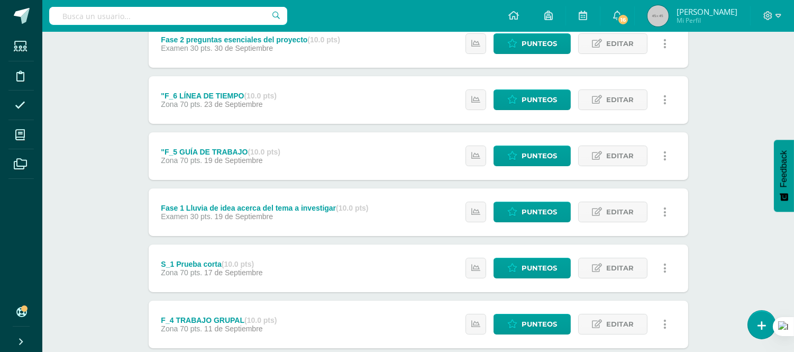
scroll to position [235, 0]
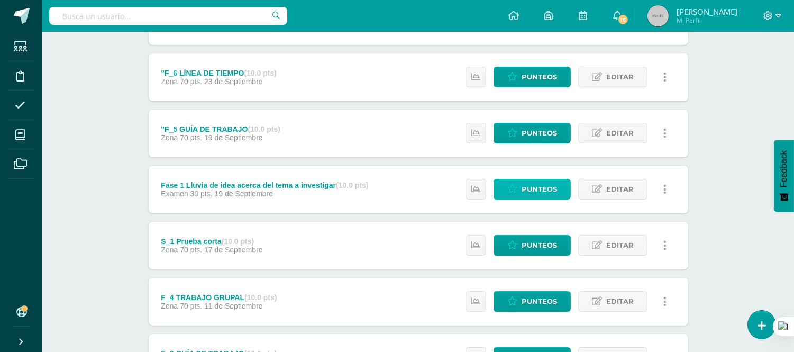
click at [546, 186] on span "Punteos" at bounding box center [539, 189] width 35 height 20
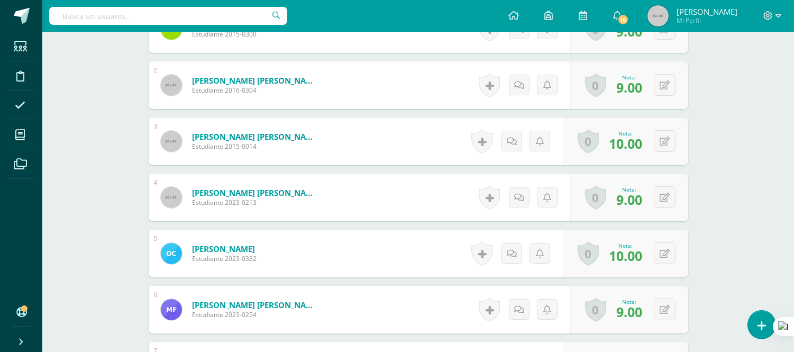
scroll to position [438, 0]
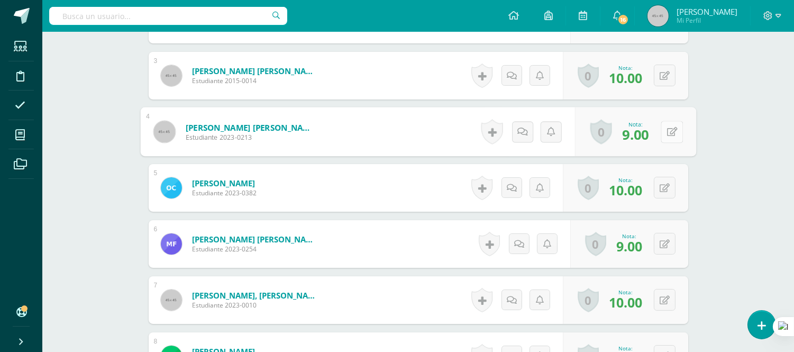
click at [665, 128] on button at bounding box center [672, 132] width 22 height 22
type input "8"
click at [435, 129] on form "[PERSON_NAME] [PERSON_NAME] Estudiante 2023-0213 Nota 8 0 [GEOGRAPHIC_DATA] Log…" at bounding box center [418, 131] width 556 height 49
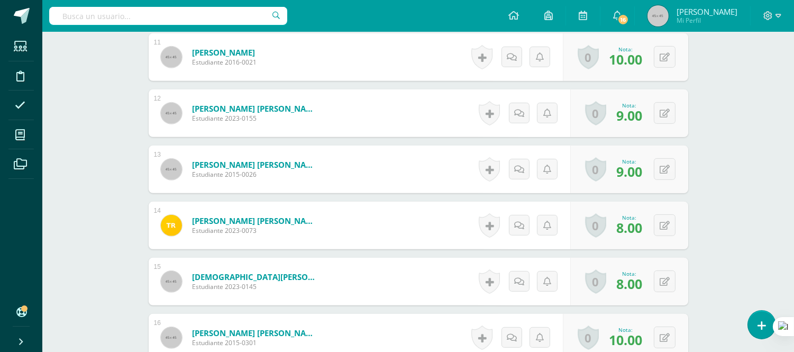
scroll to position [908, 0]
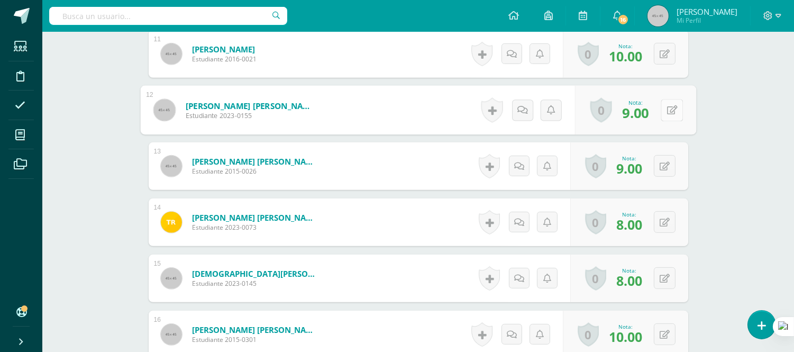
click at [663, 107] on button at bounding box center [672, 110] width 22 height 22
type input "10"
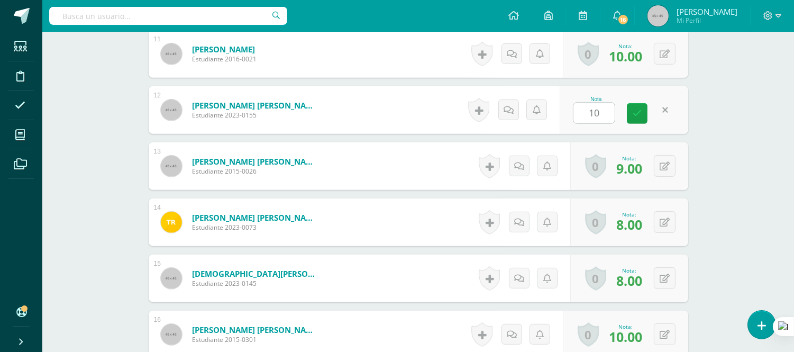
click at [420, 152] on form "[PERSON_NAME] [PERSON_NAME] Estudiante 2015-0026 Nota 9.00 0 [GEOGRAPHIC_DATA] …" at bounding box center [419, 166] width 540 height 48
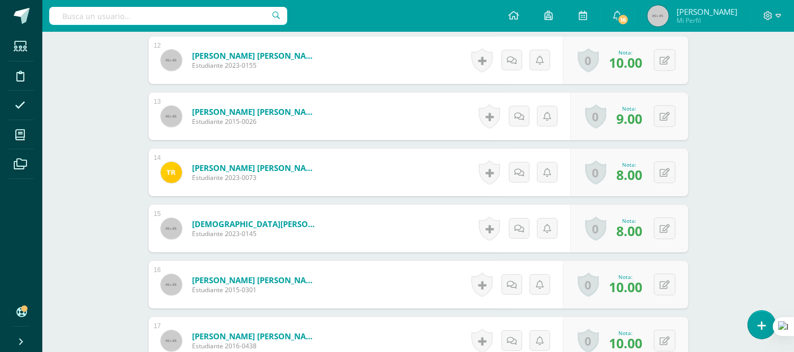
scroll to position [1026, 0]
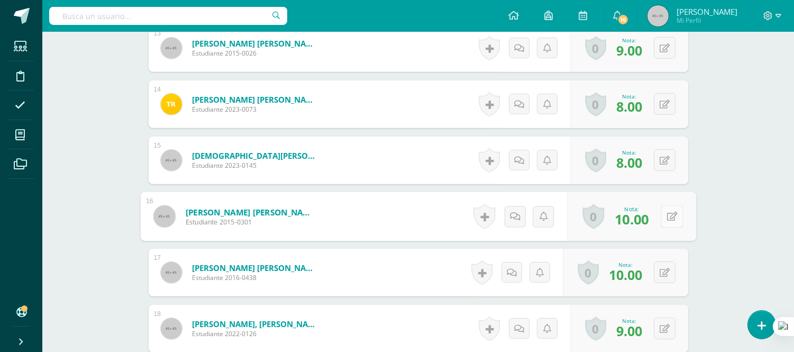
click at [666, 213] on button at bounding box center [672, 216] width 22 height 22
type input "10.00"
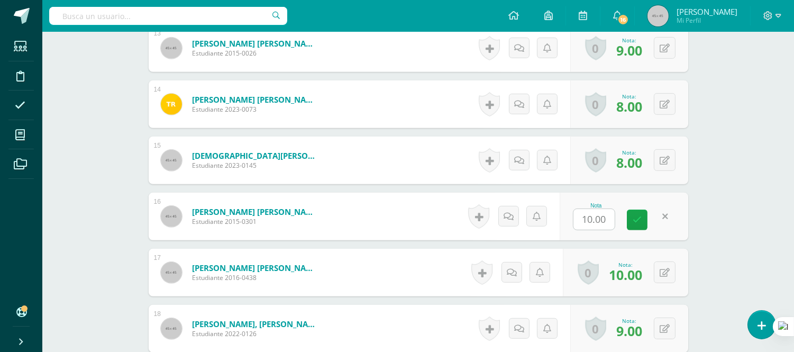
click at [414, 215] on form "[PERSON_NAME] [PERSON_NAME] Estudiante 2015-0301 Nota 10.00 0 [GEOGRAPHIC_DATA]…" at bounding box center [419, 217] width 540 height 48
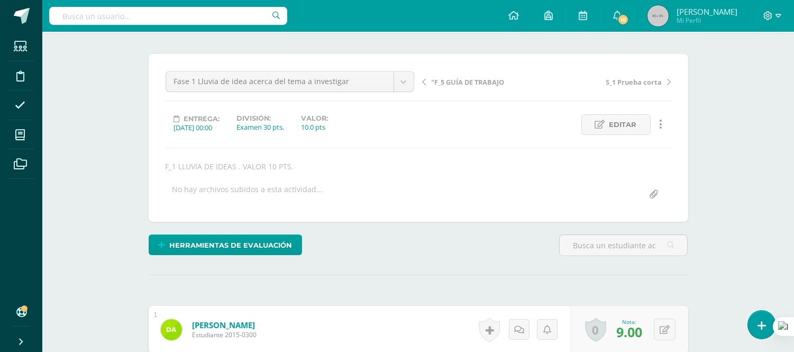
scroll to position [0, 0]
